Goal: Information Seeking & Learning: Find specific page/section

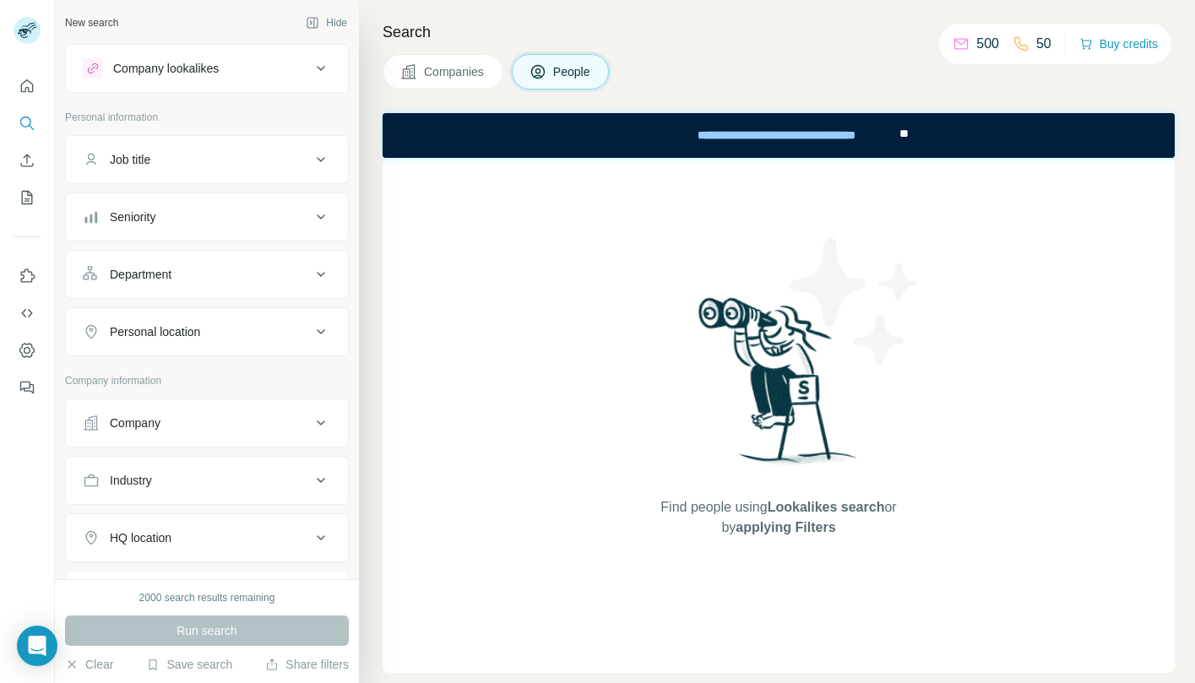
click at [591, 73] on span "People" at bounding box center [572, 71] width 39 height 17
click at [268, 72] on div "Company lookalikes" at bounding box center [197, 68] width 228 height 20
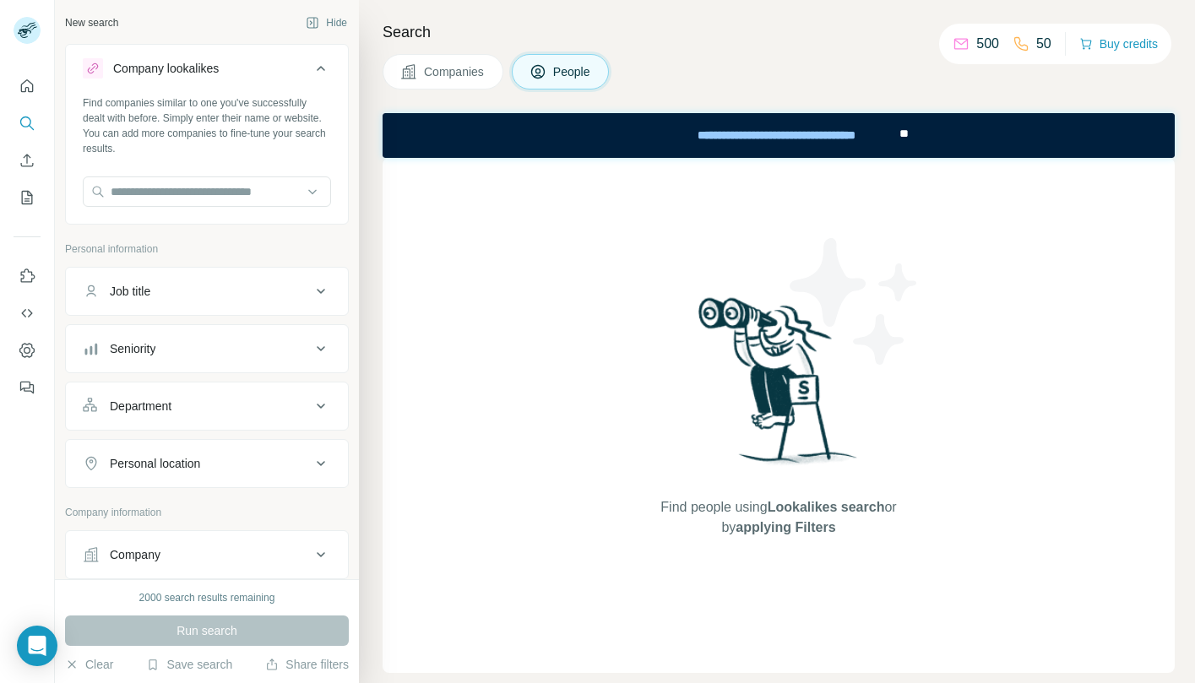
click at [204, 276] on button "Job title" at bounding box center [207, 291] width 282 height 41
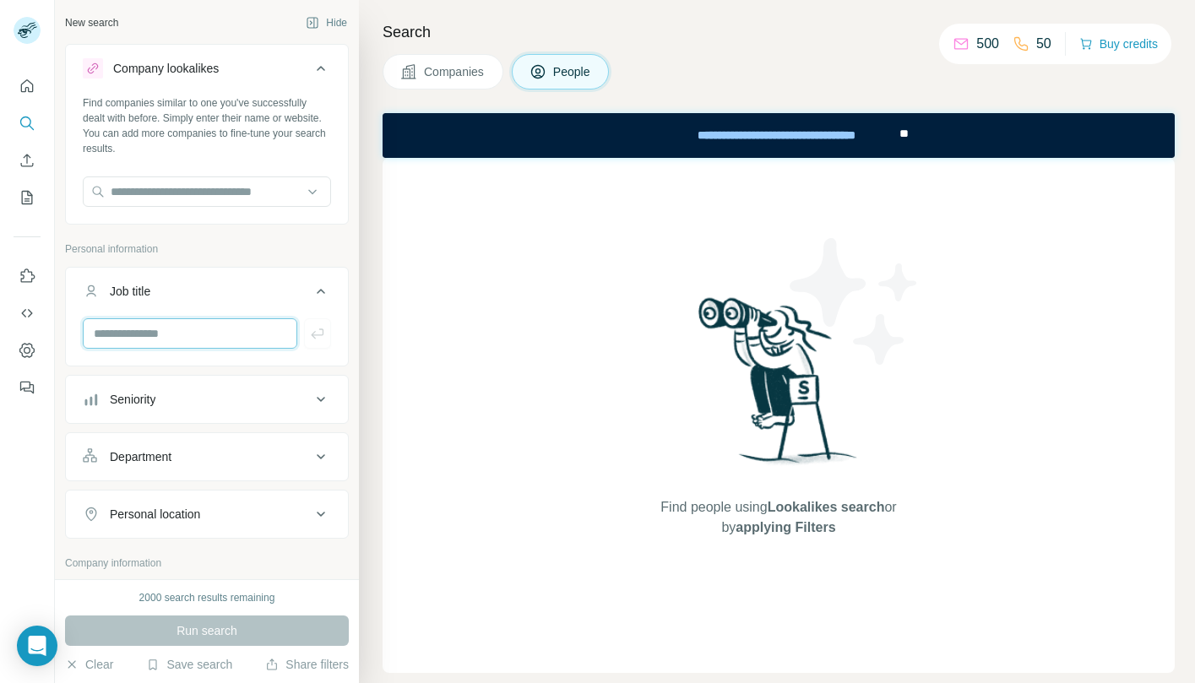
click at [193, 334] on input "text" at bounding box center [190, 333] width 215 height 30
type input "*********"
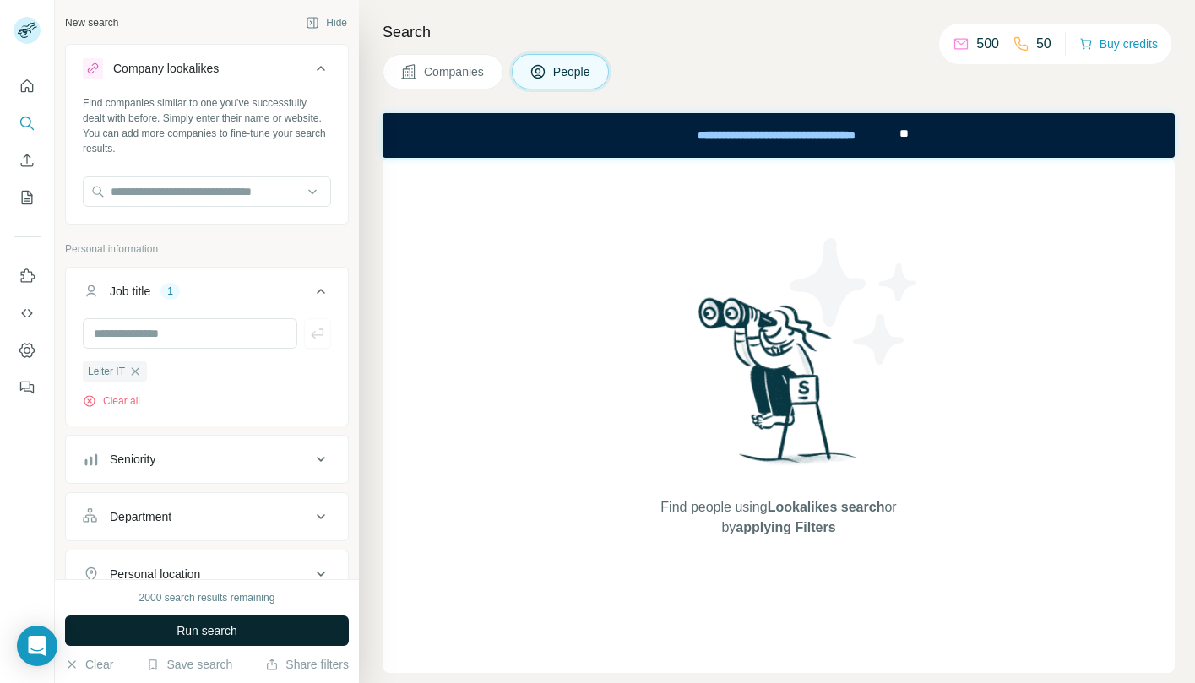
click at [234, 628] on span "Run search" at bounding box center [207, 631] width 61 height 17
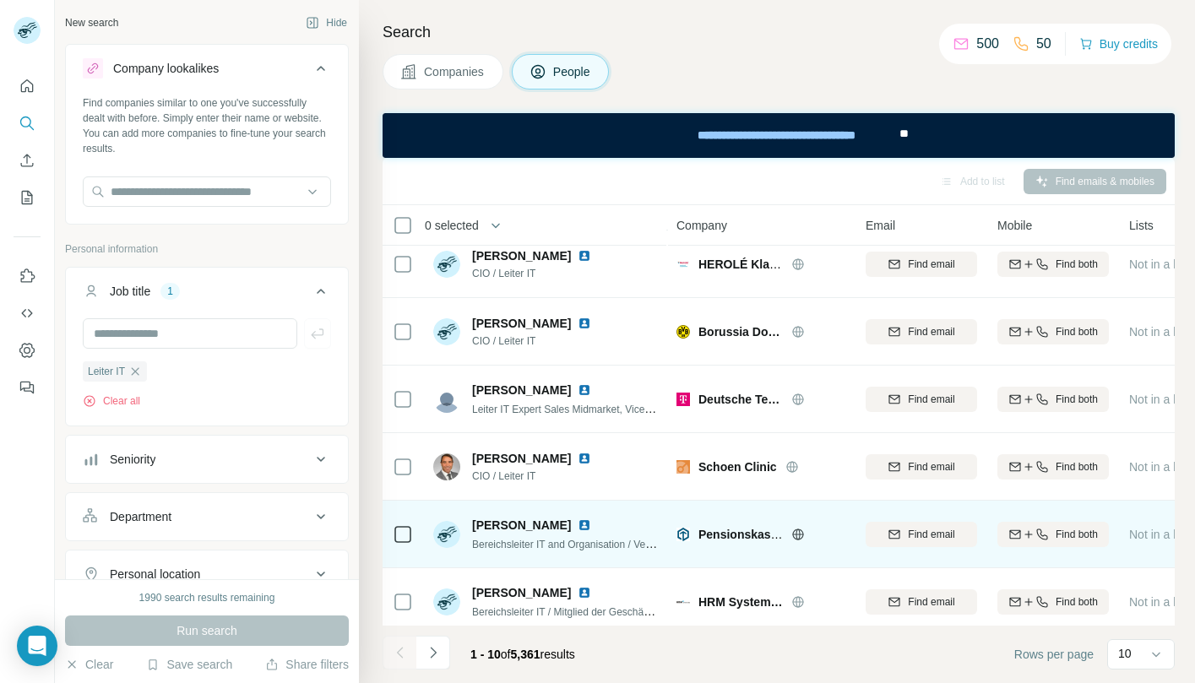
scroll to position [286, 0]
click at [453, 546] on img at bounding box center [446, 534] width 27 height 27
click at [509, 522] on span "[PERSON_NAME]" at bounding box center [521, 525] width 99 height 17
click at [578, 525] on img at bounding box center [585, 526] width 14 height 14
click at [578, 527] on img at bounding box center [585, 526] width 14 height 14
